Goal: Task Accomplishment & Management: Manage account settings

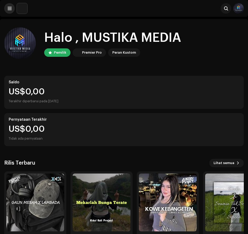
click at [12, 9] on button at bounding box center [9, 8] width 11 height 11
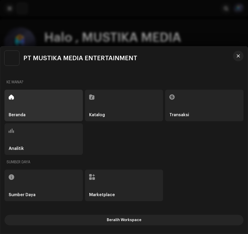
click at [119, 107] on div "Katalog" at bounding box center [124, 106] width 78 height 32
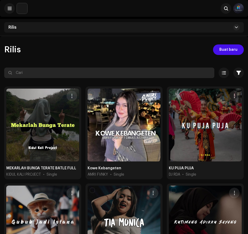
click at [61, 76] on input "text" at bounding box center [109, 73] width 210 height 11
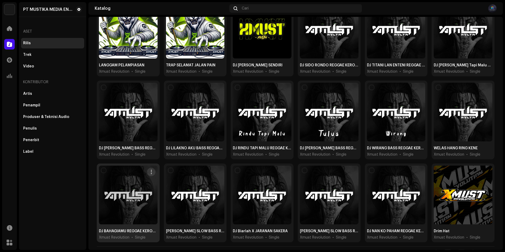
scroll to position [159, 0]
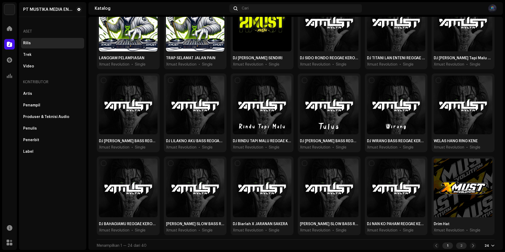
type input "xmust"
click at [248, 234] on div "2" at bounding box center [461, 245] width 11 height 6
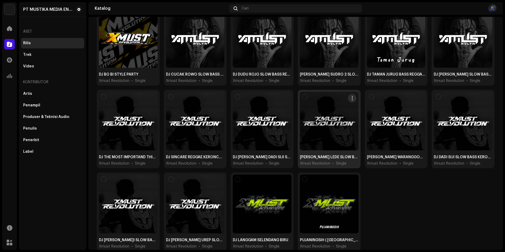
scroll to position [77, 0]
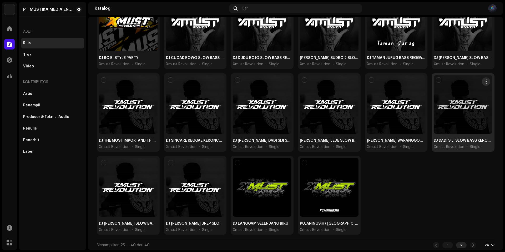
click at [248, 119] on div at bounding box center [463, 104] width 59 height 59
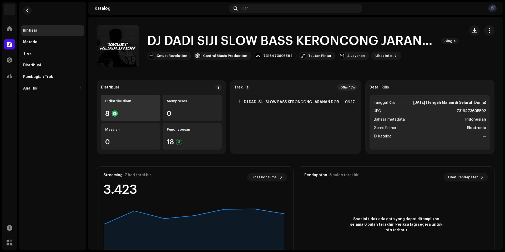
click at [130, 113] on div "8" at bounding box center [130, 113] width 51 height 7
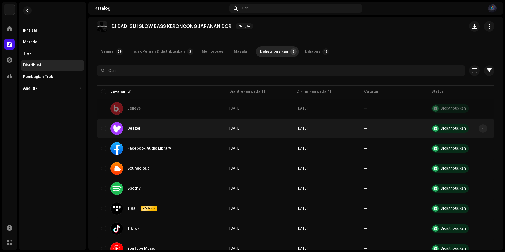
scroll to position [43, 0]
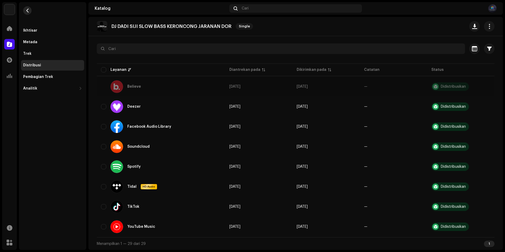
click at [27, 10] on span "button" at bounding box center [28, 10] width 4 height 4
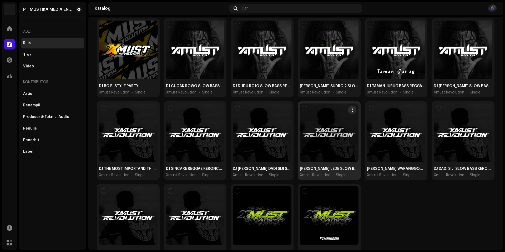
scroll to position [77, 0]
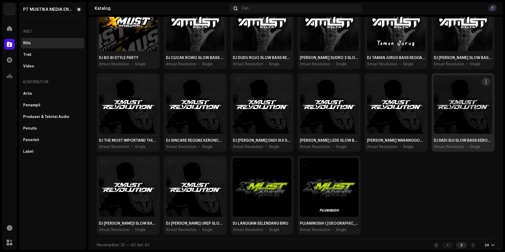
click at [248, 118] on div at bounding box center [463, 104] width 59 height 59
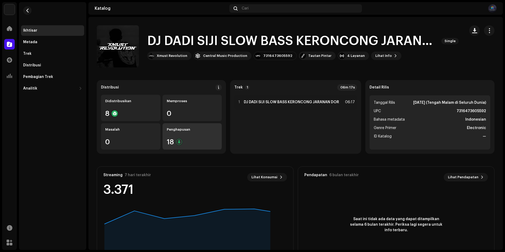
click at [192, 140] on div "18" at bounding box center [192, 141] width 51 height 7
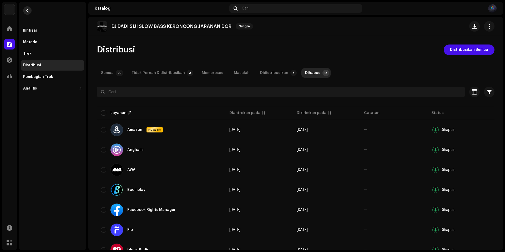
click at [26, 11] on span "button" at bounding box center [28, 10] width 4 height 4
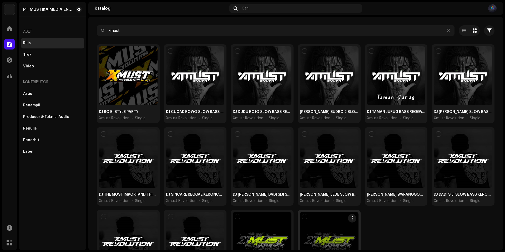
scroll to position [77, 0]
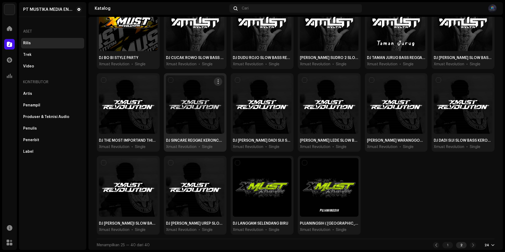
click at [197, 104] on div at bounding box center [195, 104] width 59 height 59
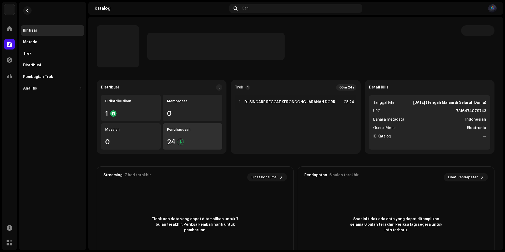
click at [203, 139] on div "24" at bounding box center [192, 141] width 51 height 7
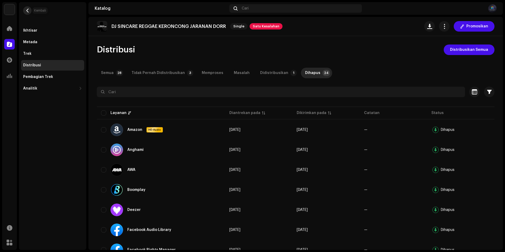
click at [31, 11] on button "button" at bounding box center [27, 10] width 8 height 8
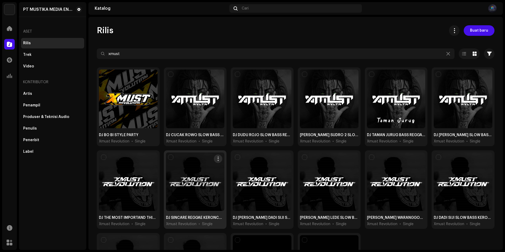
click at [206, 194] on div at bounding box center [195, 181] width 59 height 59
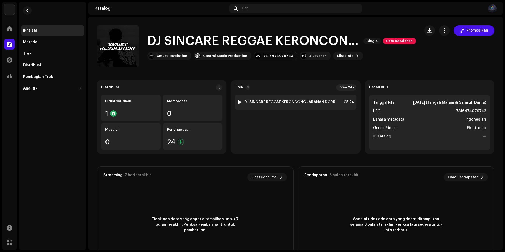
click at [238, 100] on div at bounding box center [240, 102] width 4 height 4
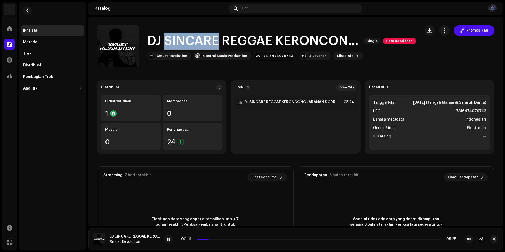
drag, startPoint x: 167, startPoint y: 41, endPoint x: 214, endPoint y: 39, distance: 47.4
click at [217, 36] on h1 "DJ SINCARE REGGAE KERONCONG JARANAN DORR" at bounding box center [253, 41] width 212 height 17
copy h1 "SINCARE"
drag, startPoint x: 435, startPoint y: 0, endPoint x: 332, endPoint y: 26, distance: 106.4
click at [248, 26] on div "DJ SINCARE REGGAE KERONCONG JARANAN DORR Single Satu Kesalahan Xmust Revolution…" at bounding box center [256, 46] width 319 height 42
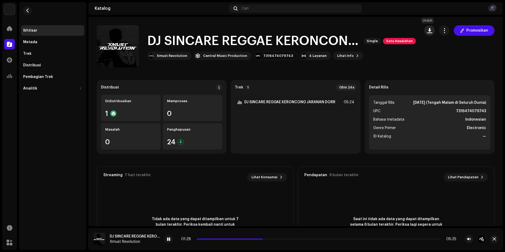
click at [248, 31] on span "button" at bounding box center [429, 30] width 5 height 4
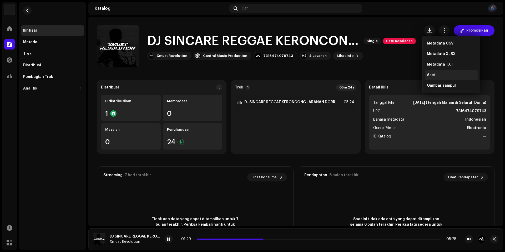
click at [248, 74] on div "Aset" at bounding box center [451, 75] width 49 height 4
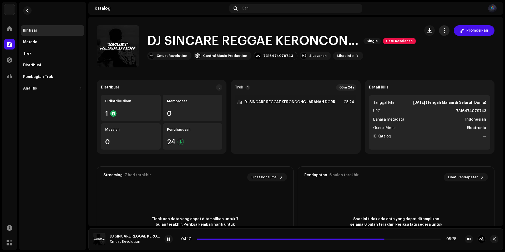
click at [248, 28] on button "button" at bounding box center [444, 30] width 11 height 11
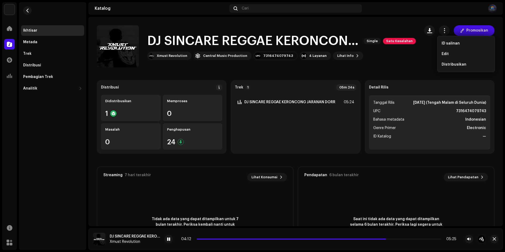
click at [248, 53] on div "ID salinan Edit Distribusikan" at bounding box center [466, 54] width 58 height 36
click at [248, 53] on span "Edit" at bounding box center [445, 54] width 7 height 4
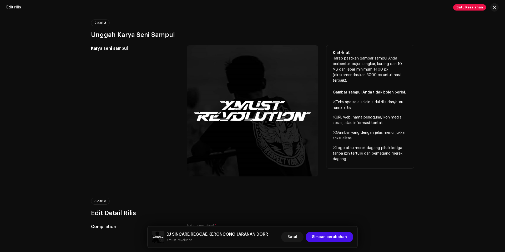
scroll to position [26, 0]
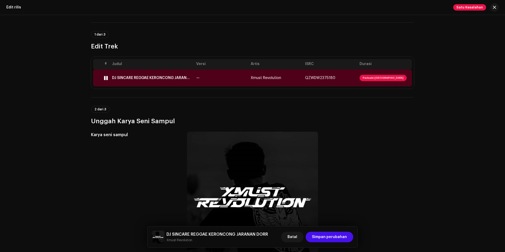
click at [229, 85] on td "—" at bounding box center [221, 77] width 54 height 17
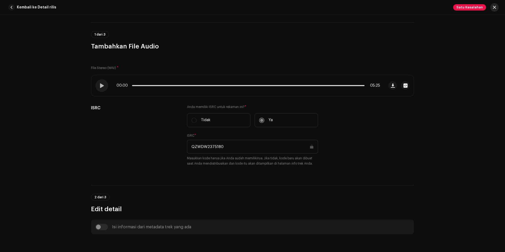
click at [248, 7] on button "button" at bounding box center [494, 7] width 8 height 8
